Goal: Task Accomplishment & Management: Use online tool/utility

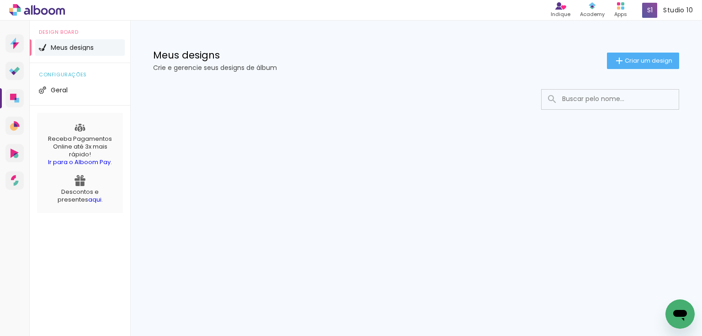
click at [587, 103] on input at bounding box center [623, 99] width 130 height 19
type input "w"
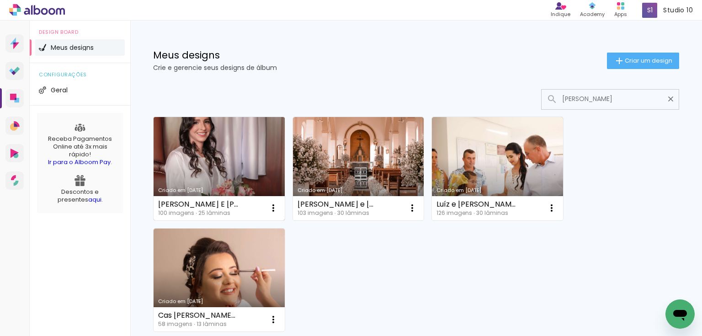
type input "juliana"
type paper-input "juliana"
click at [219, 168] on link "Criado em 28/03/25" at bounding box center [219, 168] width 131 height 103
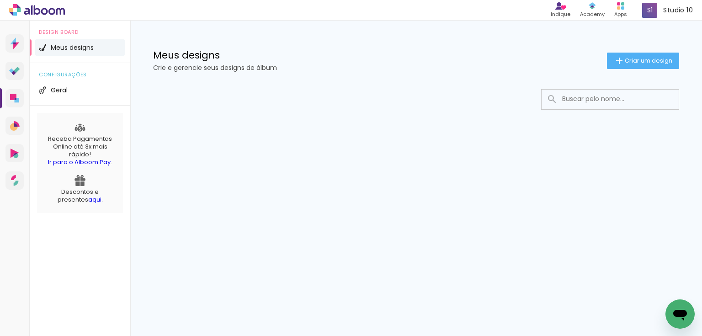
click at [587, 98] on input at bounding box center [623, 99] width 130 height 19
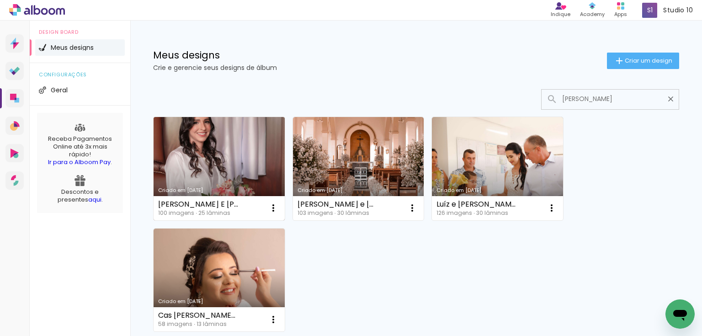
type input "[PERSON_NAME]"
type paper-input "[PERSON_NAME]"
click at [231, 181] on link "Criado em [DATE]" at bounding box center [219, 168] width 131 height 103
